Goal: Task Accomplishment & Management: Complete application form

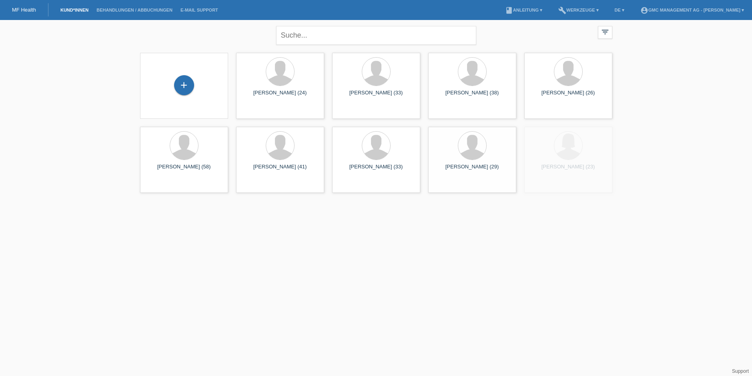
click at [196, 77] on div "+" at bounding box center [184, 85] width 75 height 21
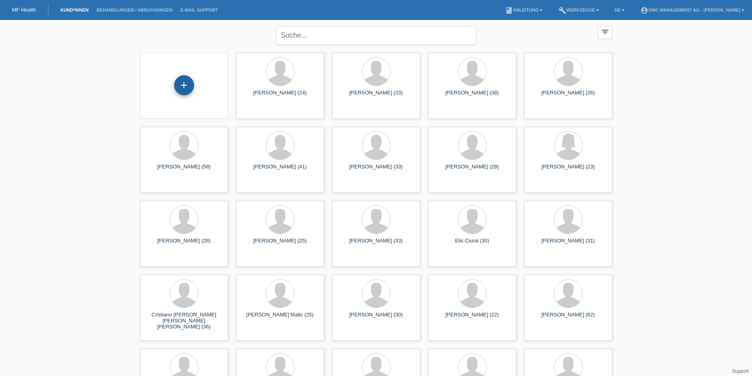
click at [185, 84] on div "+" at bounding box center [184, 85] width 20 height 20
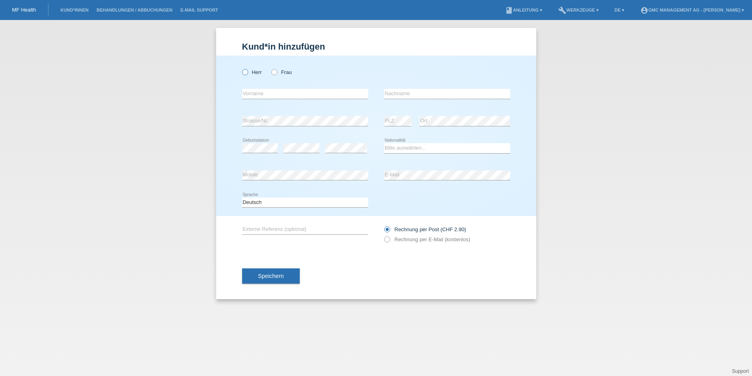
click at [252, 71] on label "Herr" at bounding box center [252, 72] width 20 height 6
click at [247, 71] on input "Herr" at bounding box center [244, 71] width 5 height 5
radio input "true"
click at [265, 89] on input "text" at bounding box center [305, 94] width 126 height 10
type input "Rojan"
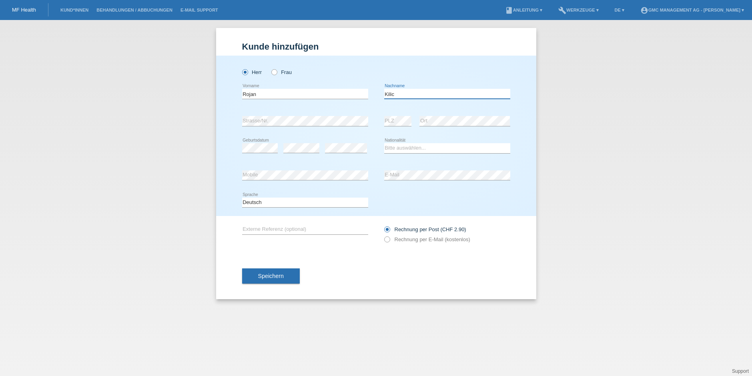
type input "Kilic"
click at [402, 148] on select "Bitte auswählen... Schweiz Deutschland Liechtenstein Österreich ------------ Af…" at bounding box center [447, 148] width 126 height 10
select select "CH"
click at [395, 238] on label "Rechnung per E-Mail (kostenlos)" at bounding box center [427, 240] width 86 height 6
click at [390, 238] on input "Rechnung per E-Mail (kostenlos)" at bounding box center [386, 242] width 5 height 10
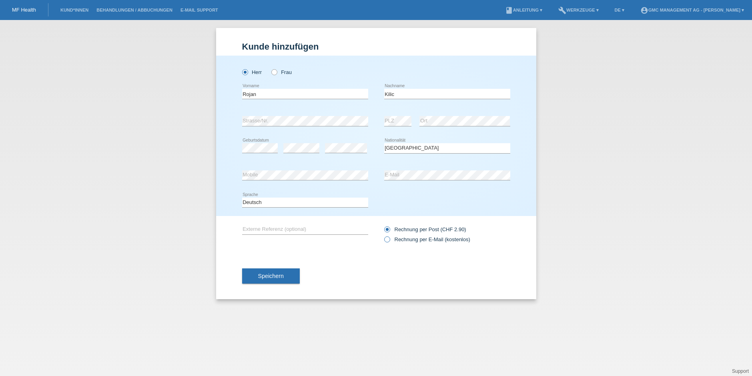
radio input "true"
click at [271, 283] on button "Speichern" at bounding box center [271, 276] width 58 height 15
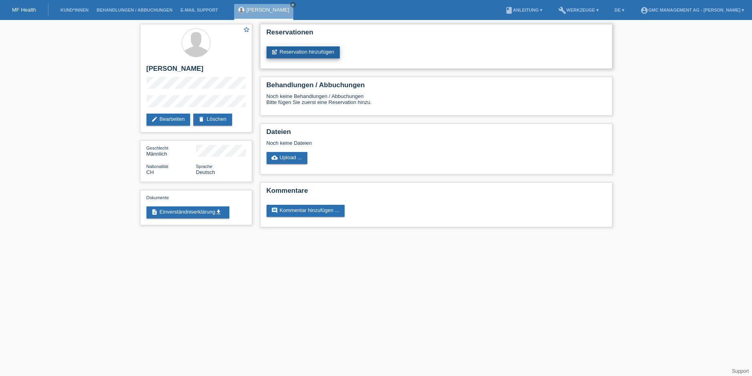
click at [325, 52] on link "post_add Reservation hinzufügen" at bounding box center [304, 52] width 74 height 12
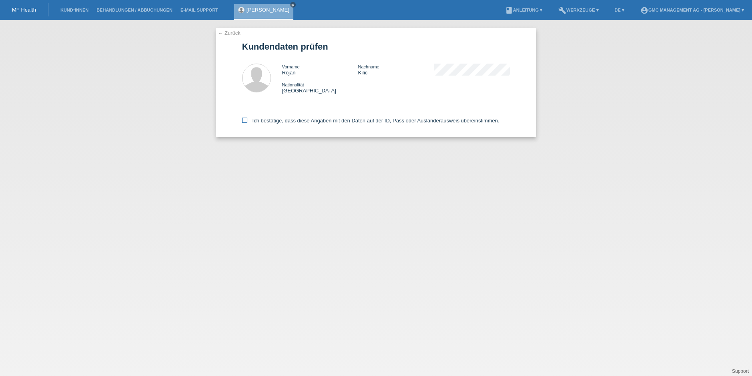
click at [251, 118] on label "Ich bestätige, dass diese Angaben mit den Daten auf der ID, Pass oder Ausländer…" at bounding box center [370, 121] width 257 height 6
click at [247, 118] on input "Ich bestätige, dass diese Angaben mit den Daten auf der ID, Pass oder Ausländer…" at bounding box center [244, 120] width 5 height 5
checkbox input "true"
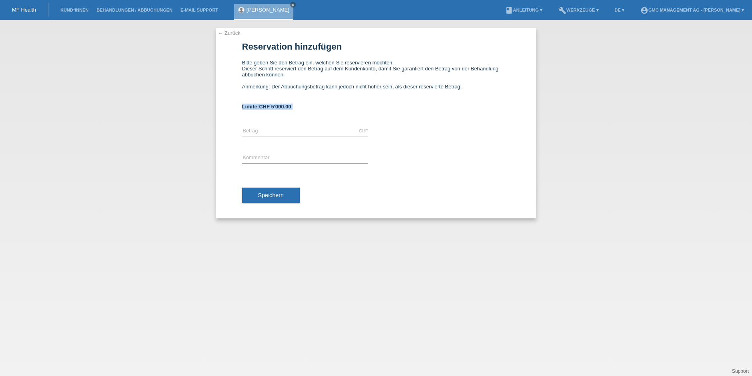
drag, startPoint x: 238, startPoint y: 105, endPoint x: 317, endPoint y: 114, distance: 79.4
click at [317, 114] on div "← Zurück Reservation hinzufügen Bitte geben Sie den Betrag ein, welchen Sie res…" at bounding box center [376, 123] width 320 height 191
copy form "Limite: CHF 5'000.00"
click at [234, 32] on link "← Zurück" at bounding box center [229, 33] width 22 height 6
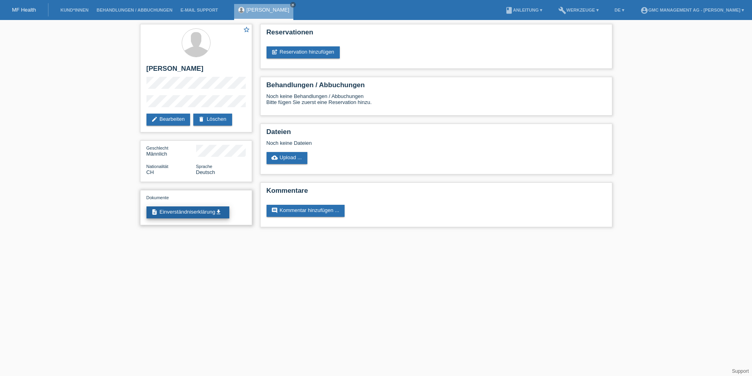
click at [178, 209] on link "description Einverständniserklärung get_app" at bounding box center [188, 213] width 83 height 12
click at [185, 211] on link "description Einverständniserklärung get_app" at bounding box center [188, 213] width 83 height 12
click at [714, 128] on div "star_border Rojan Kilic edit Bearbeiten delete Löschen Geschlecht Männlich Nati…" at bounding box center [376, 127] width 752 height 215
click at [63, 10] on link "Kund*innen" at bounding box center [74, 10] width 36 height 5
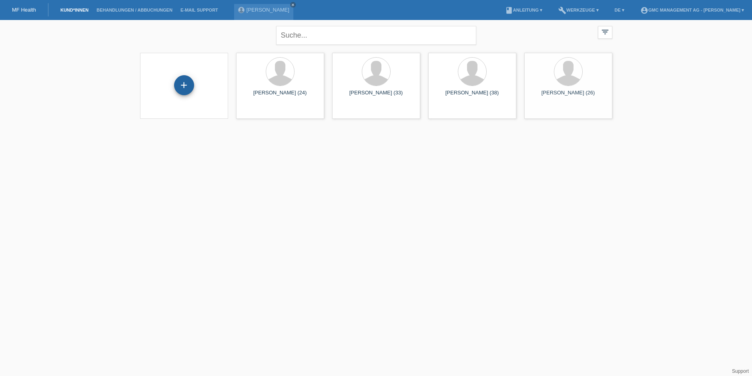
click at [189, 88] on div "+" at bounding box center [184, 85] width 20 height 20
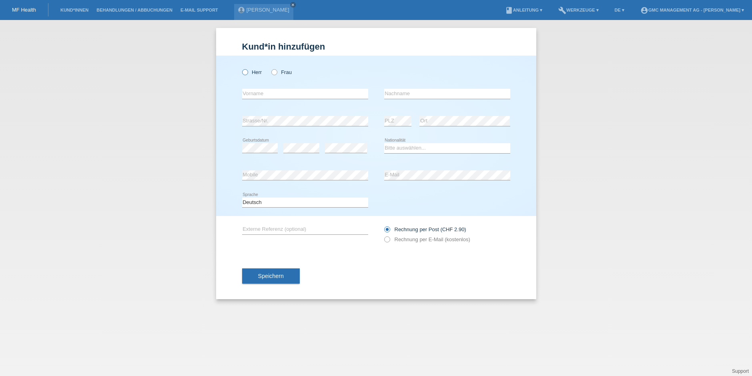
click at [241, 68] on icon at bounding box center [241, 68] width 0 height 0
click at [246, 71] on input "Herr" at bounding box center [244, 71] width 5 height 5
radio input "true"
drag, startPoint x: 260, startPoint y: 97, endPoint x: 169, endPoint y: 57, distance: 100.1
click at [259, 96] on input "text" at bounding box center [305, 94] width 126 height 10
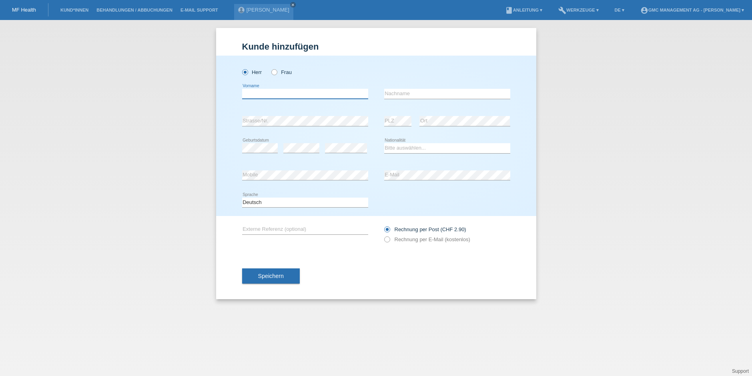
paste input "Urs"
type input "Urs"
click at [410, 94] on input "text" at bounding box center [447, 94] width 126 height 10
paste input "Ribi"
type input "Ribi"
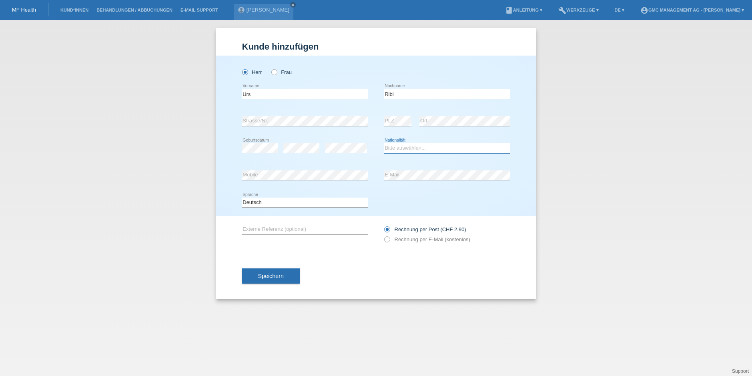
click at [409, 147] on select "Bitte auswählen... Schweiz Deutschland Liechtenstein Österreich ------------ Af…" at bounding box center [447, 148] width 126 height 10
click at [398, 149] on select "Bitte auswählen... Schweiz Deutschland Liechtenstein Österreich ------------ Af…" at bounding box center [447, 148] width 126 height 10
select select "CH"
click at [383, 235] on icon at bounding box center [383, 235] width 0 height 0
click at [386, 239] on input "Rechnung per E-Mail (kostenlos)" at bounding box center [386, 242] width 5 height 10
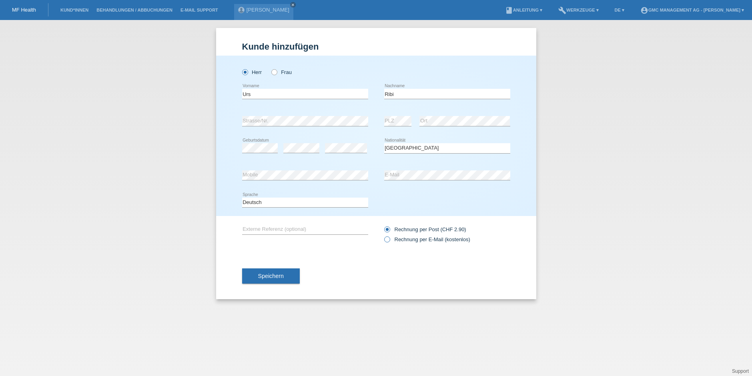
radio input "true"
click at [273, 277] on span "Speichern" at bounding box center [271, 276] width 26 height 6
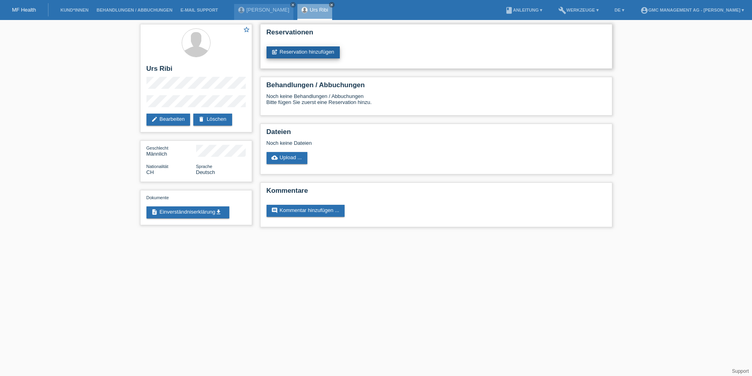
click at [297, 52] on link "post_add Reservation hinzufügen" at bounding box center [304, 52] width 74 height 12
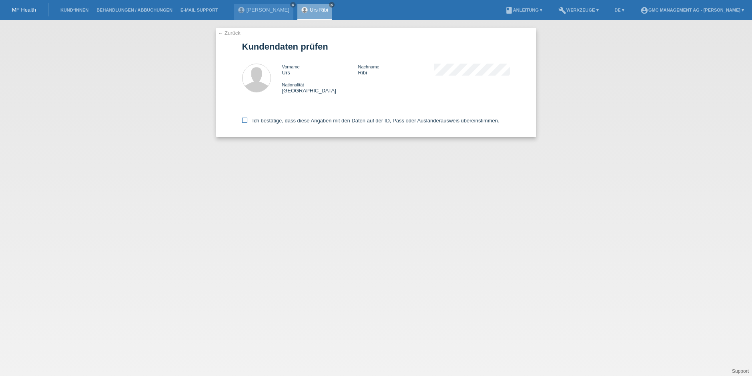
click at [245, 121] on icon at bounding box center [244, 120] width 5 height 5
click at [245, 121] on input "Ich bestätige, dass diese Angaben mit den Daten auf der ID, Pass oder Ausländer…" at bounding box center [244, 120] width 5 height 5
checkbox input "true"
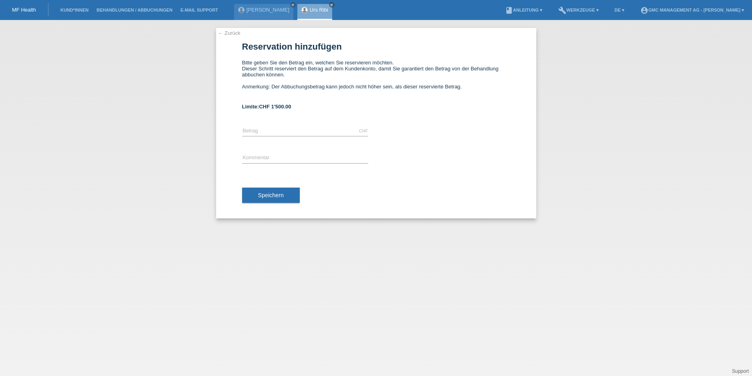
click at [235, 33] on link "← Zurück" at bounding box center [229, 33] width 22 height 6
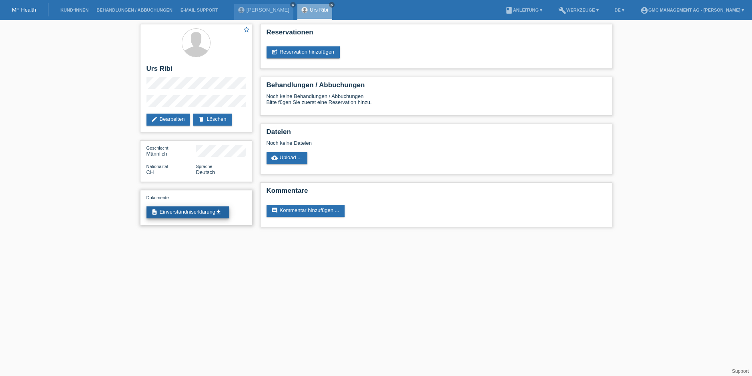
click at [184, 211] on link "description Einverständniserklärung get_app" at bounding box center [188, 213] width 83 height 12
click at [330, 5] on icon "close" at bounding box center [332, 5] width 4 height 4
